Goal: Information Seeking & Learning: Check status

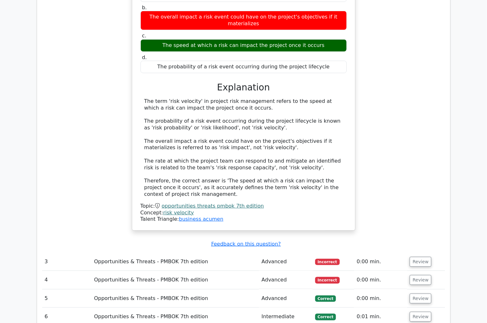
scroll to position [1099, 0]
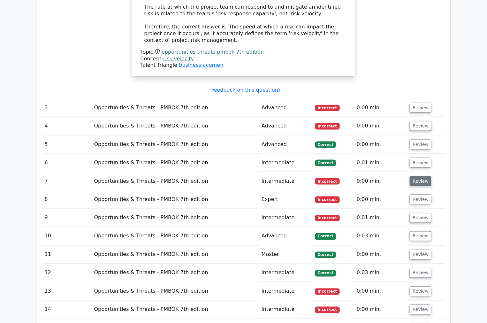
click at [422, 176] on button "Review" at bounding box center [420, 181] width 22 height 10
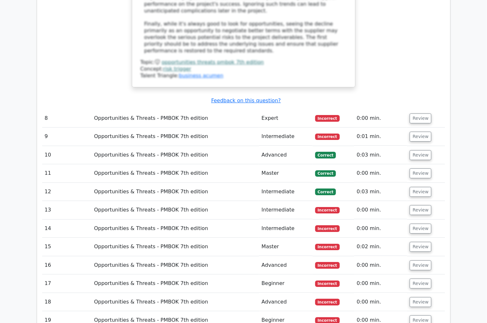
scroll to position [1624, 0]
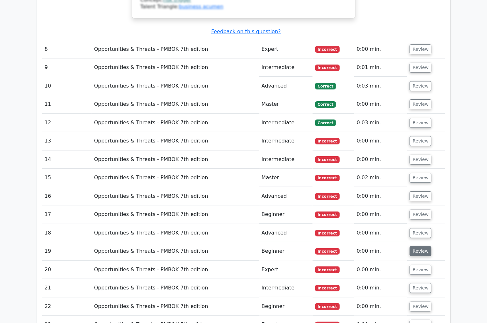
click at [416, 246] on button "Review" at bounding box center [420, 251] width 22 height 10
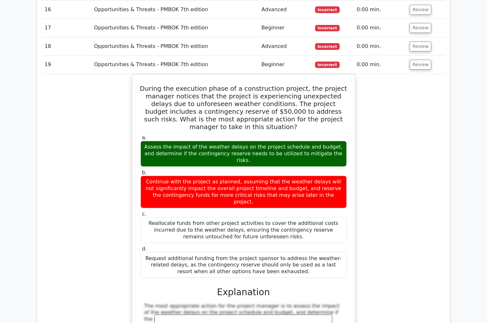
scroll to position [1907, 0]
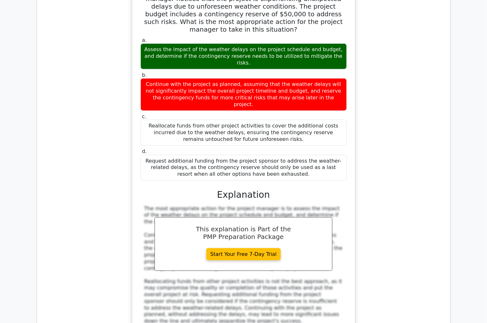
click at [430, 199] on div "During the execution phase of a construction project, the project manager notic…" at bounding box center [243, 171] width 403 height 389
click at [431, 156] on div "During the execution phase of a construction project, the project manager notic…" at bounding box center [243, 171] width 403 height 389
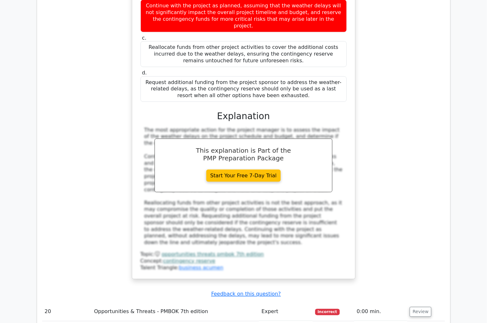
scroll to position [2049, 0]
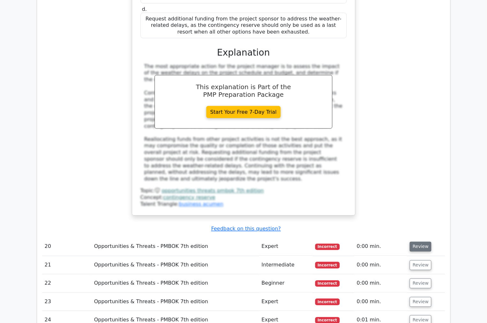
click at [409, 242] on button "Review" at bounding box center [420, 247] width 22 height 10
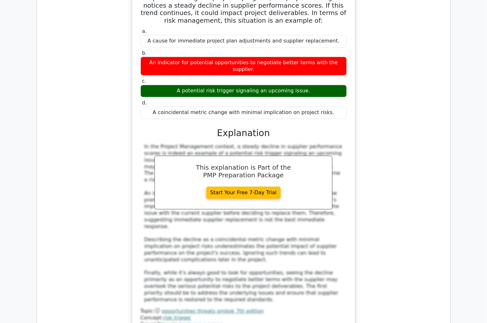
scroll to position [1198, 0]
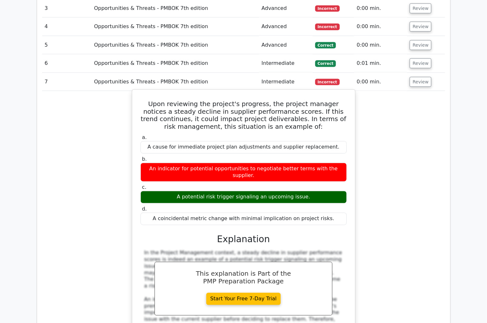
click at [133, 118] on div "Upon reviewing the project's progress, the project manager notices a steady dec…" at bounding box center [243, 265] width 223 height 352
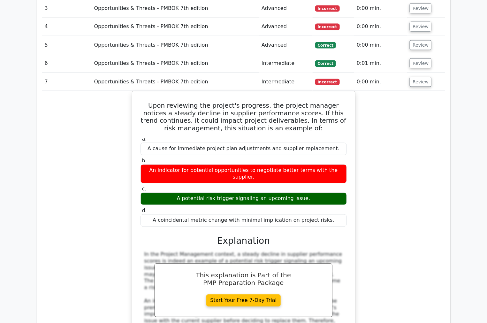
click at [413, 128] on div "Upon reviewing the project's progress, the project manager notices a steady dec…" at bounding box center [243, 271] width 403 height 360
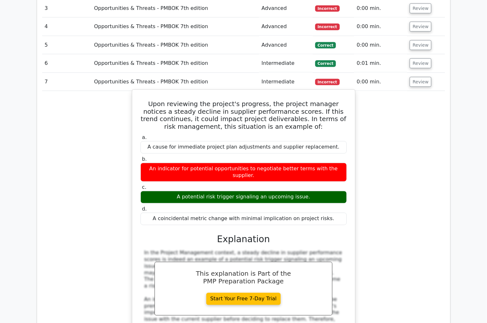
click at [136, 203] on div "Upon reviewing the project's progress, the project manager notices a steady dec…" at bounding box center [244, 265] width 218 height 347
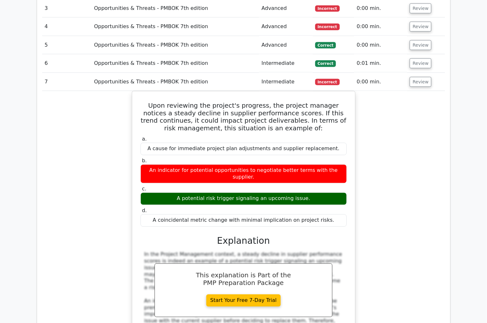
click at [71, 91] on div "Upon reviewing the project's progress, the project manager notices a steady dec…" at bounding box center [243, 271] width 403 height 360
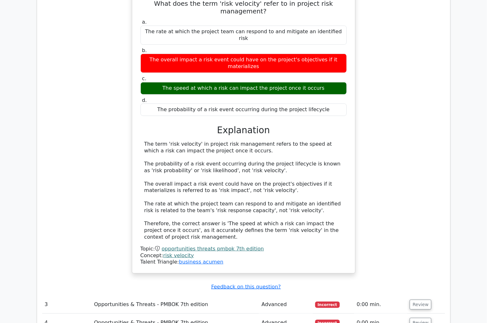
scroll to position [879, 0]
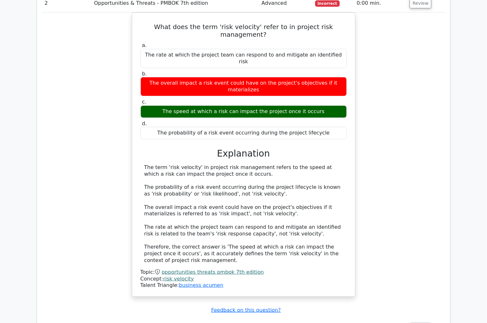
click at [406, 106] on div "What does the term 'risk velocity' refer to in project risk management? a. The …" at bounding box center [243, 158] width 403 height 292
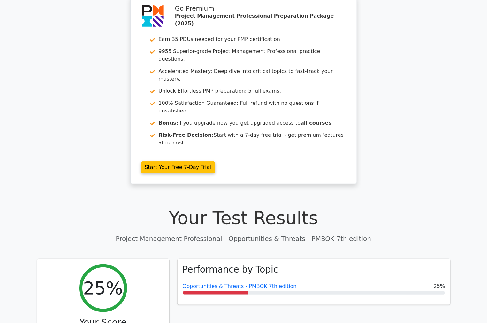
scroll to position [0, 0]
